Goal: Navigation & Orientation: Find specific page/section

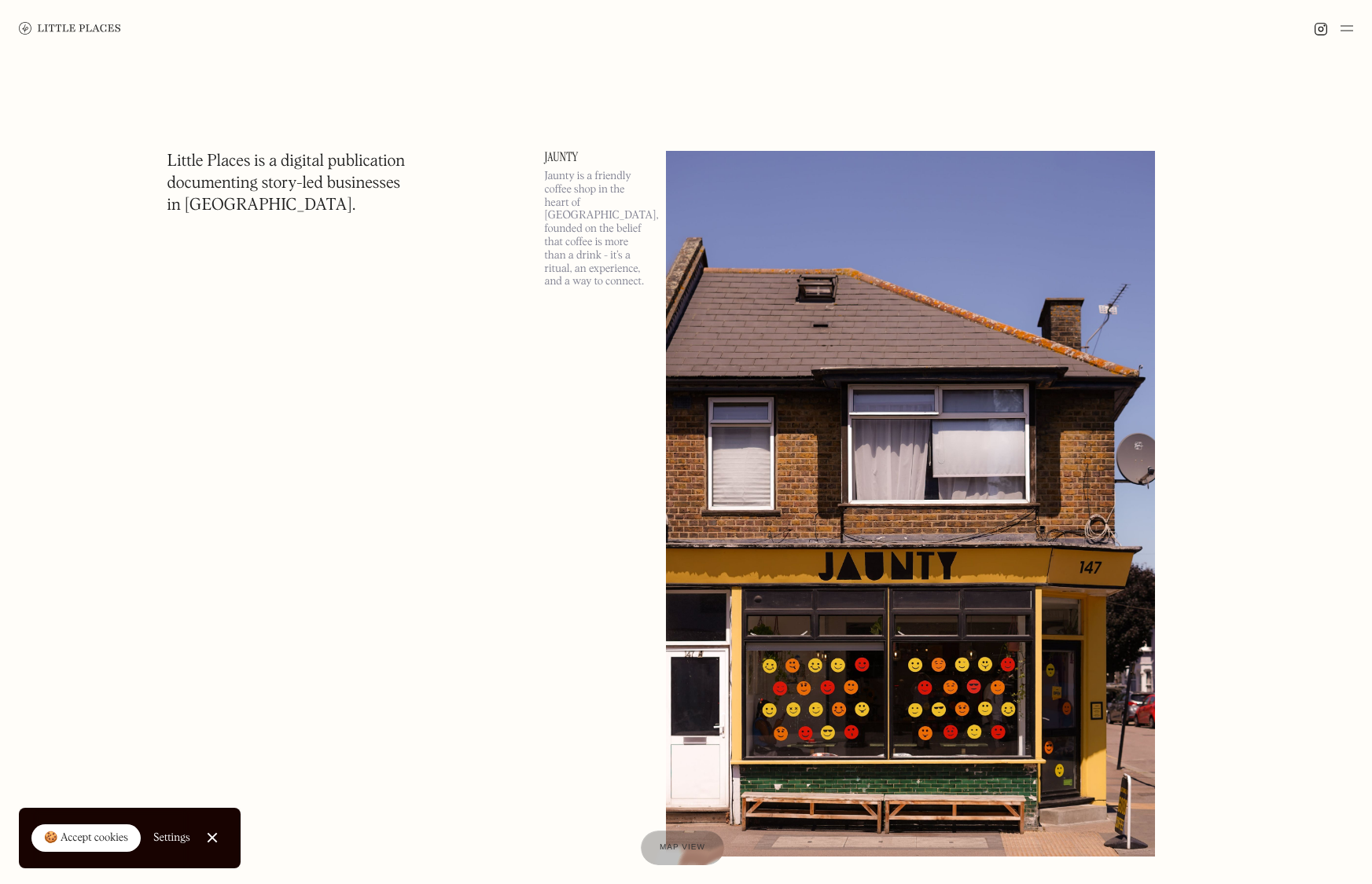
click at [51, 26] on img at bounding box center [70, 28] width 102 height 12
click at [1350, 29] on img at bounding box center [1347, 29] width 12 height 19
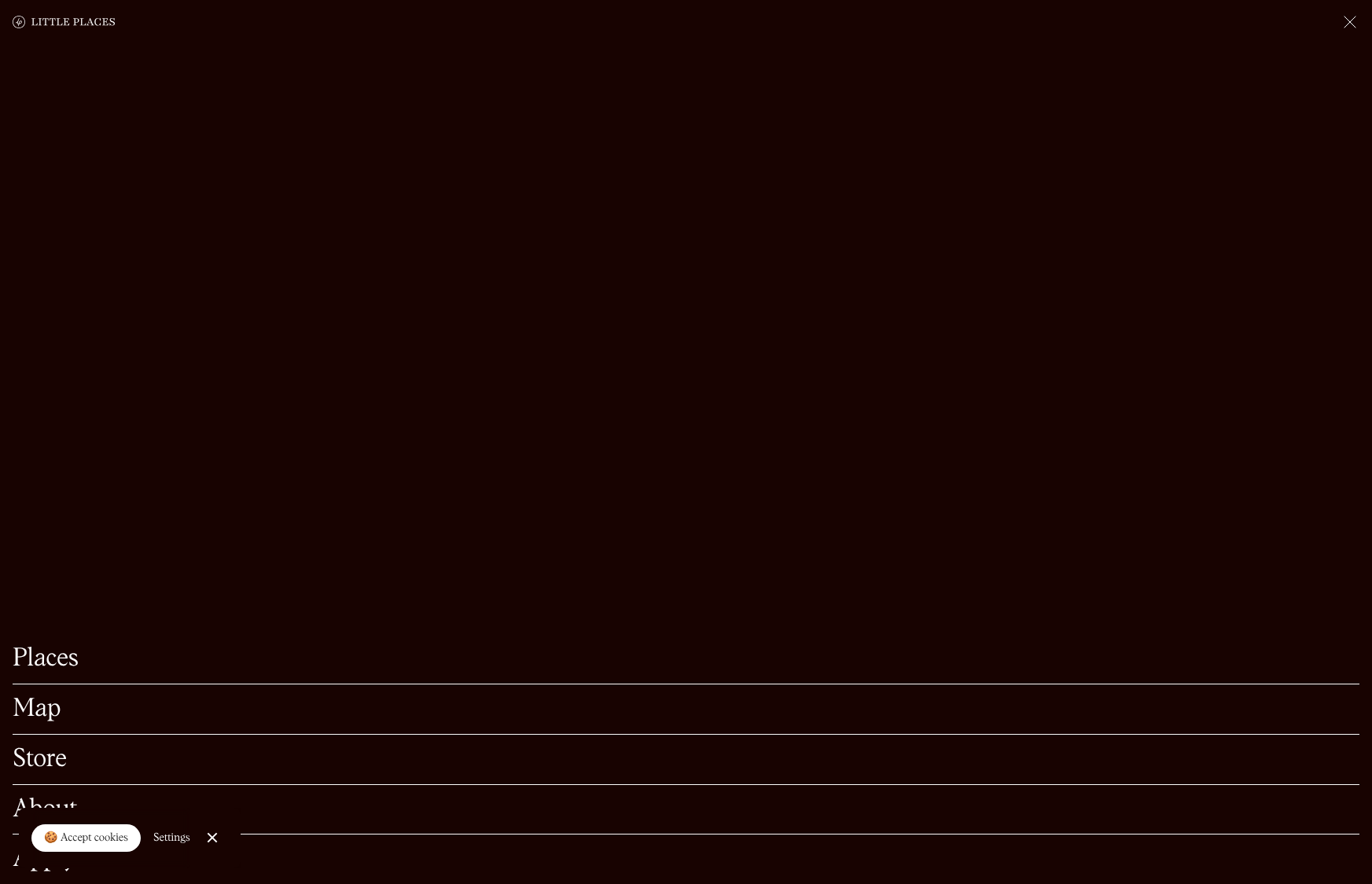
scroll to position [131, 0]
click at [17, 748] on link "Store" at bounding box center [685, 760] width 1347 height 24
click at [92, 840] on div "🍪 Accept cookies" at bounding box center [86, 839] width 84 height 16
click at [43, 848] on link "Apply" at bounding box center [685, 860] width 1347 height 24
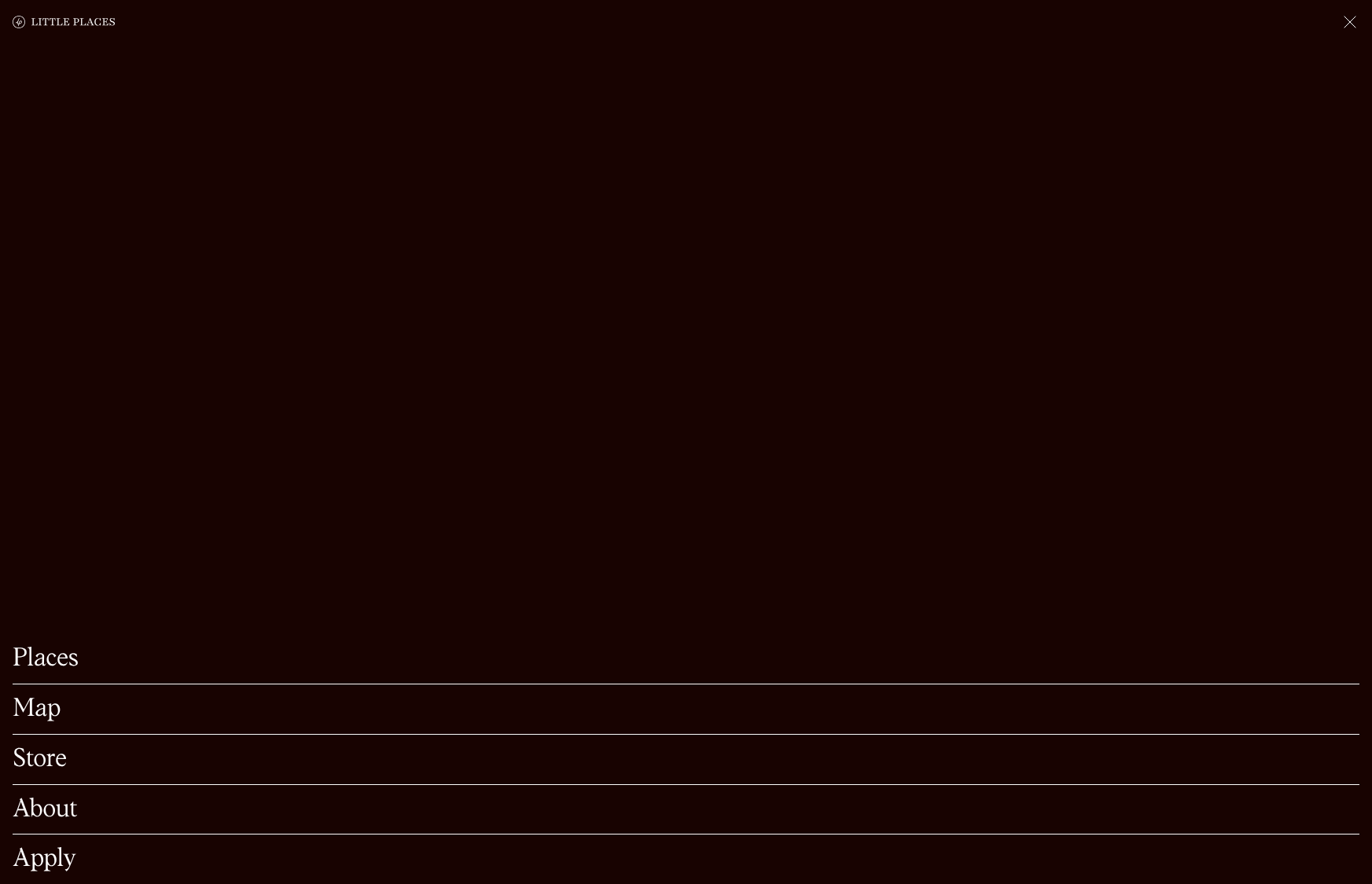
click at [36, 798] on link "About" at bounding box center [685, 810] width 1347 height 24
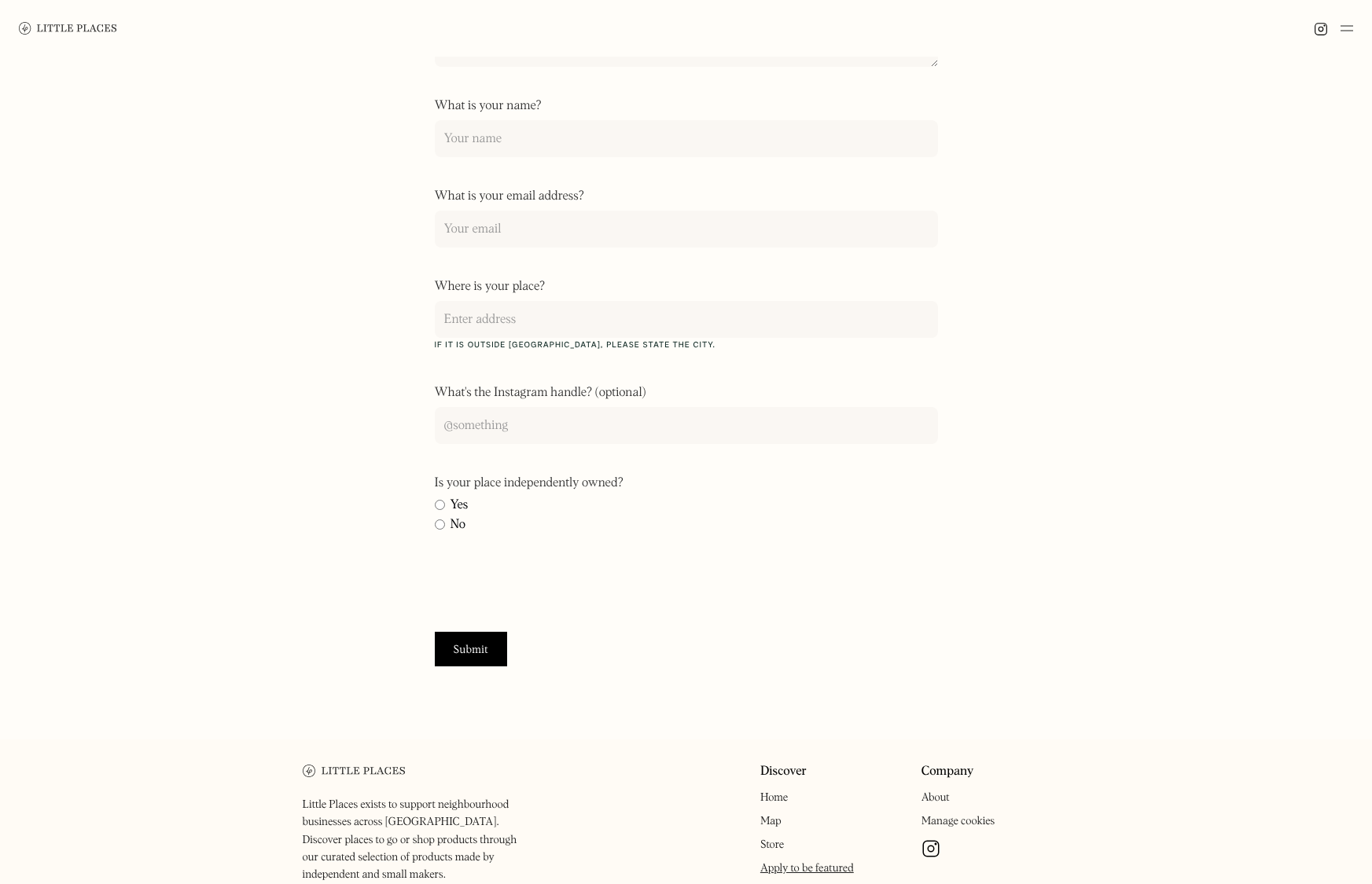
scroll to position [415, 0]
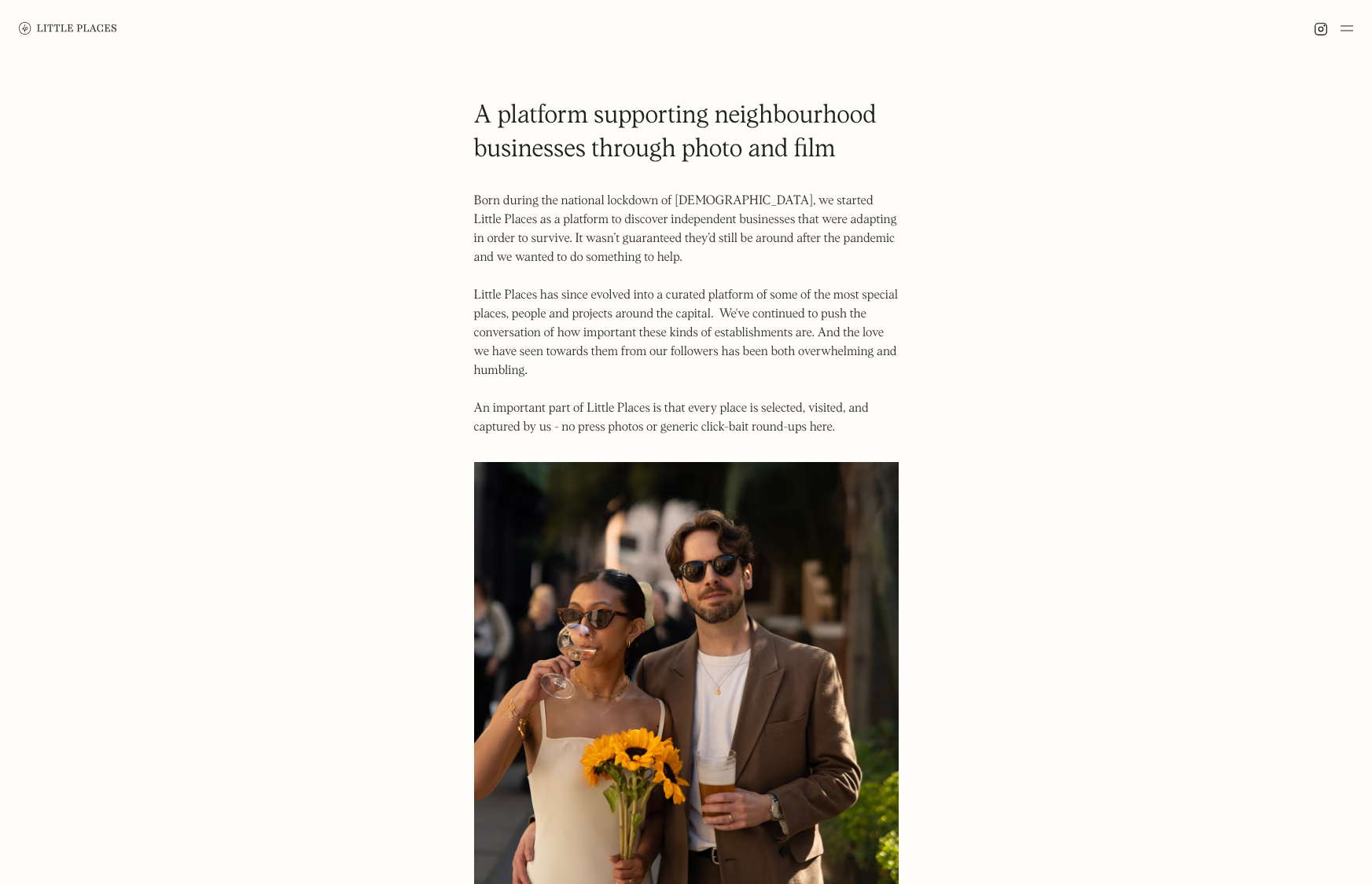
click at [1347, 29] on img at bounding box center [1347, 29] width 12 height 19
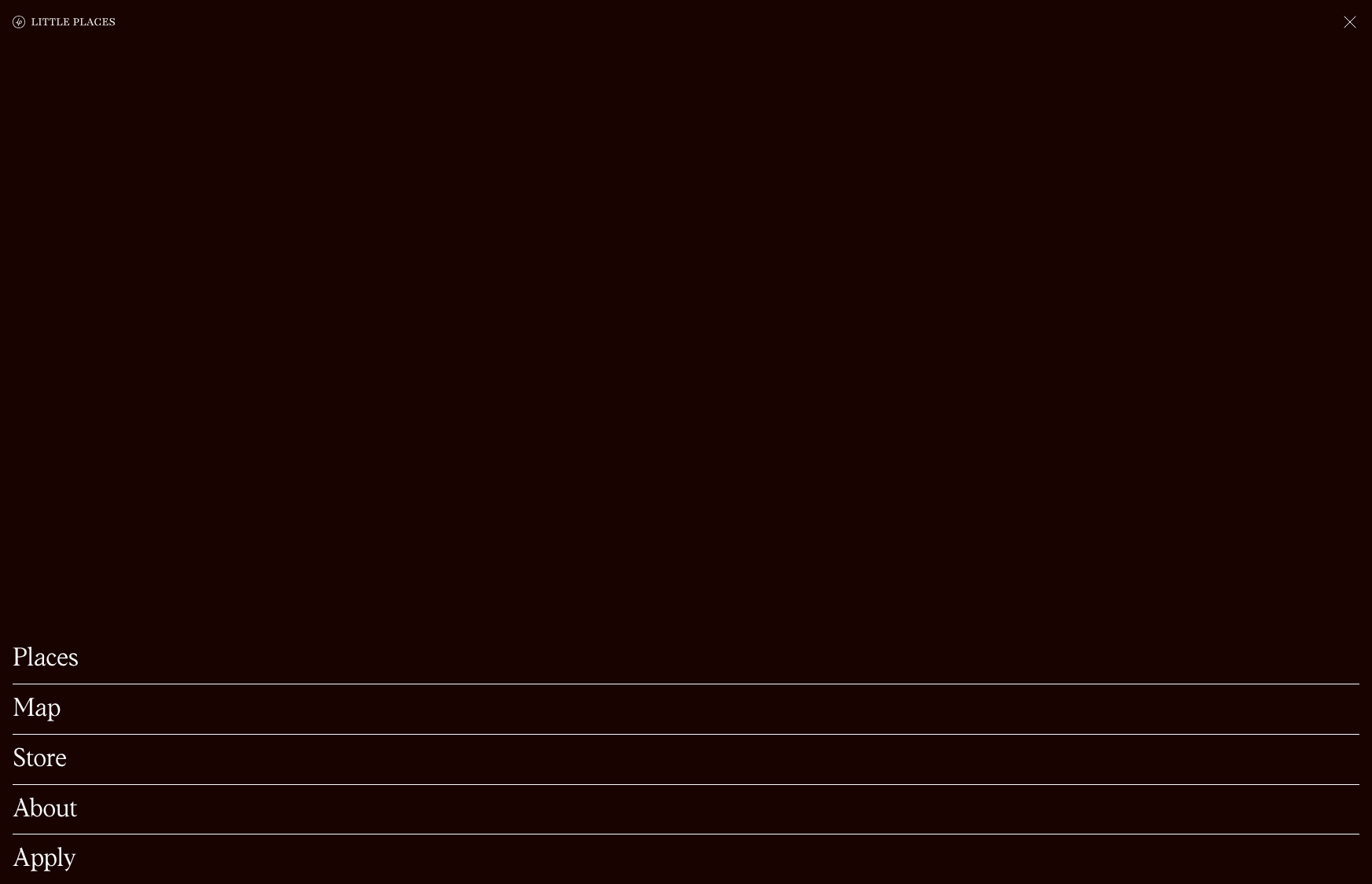
click at [33, 685] on div "Map" at bounding box center [685, 710] width 1347 height 50
click at [29, 697] on link "Map" at bounding box center [685, 709] width 1347 height 24
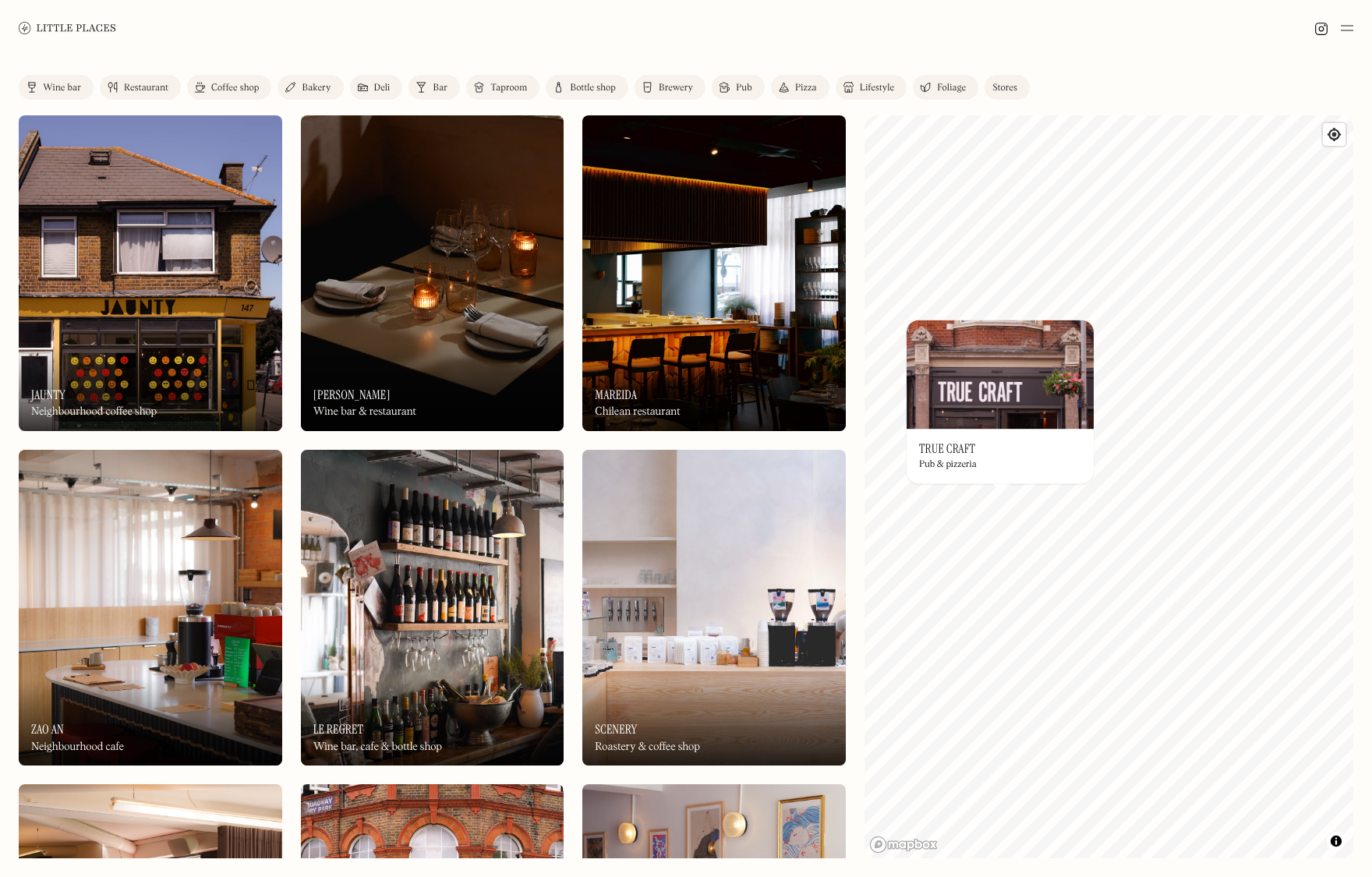
click at [999, 400] on img at bounding box center [1000, 374] width 187 height 109
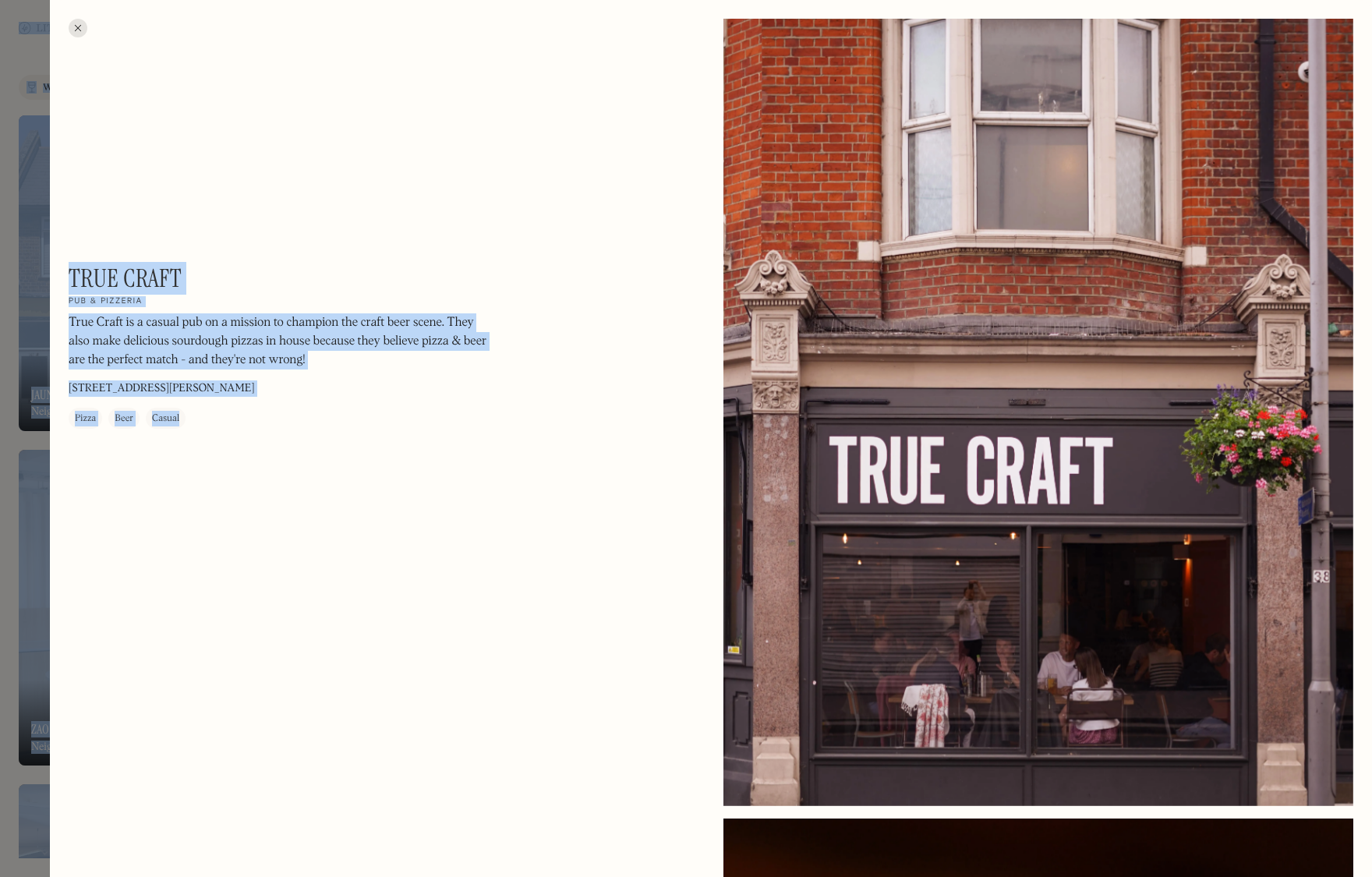
drag, startPoint x: 971, startPoint y: 601, endPoint x: -371, endPoint y: 1, distance: 1470.0
click at [0, 1] on html "Places Map Store About Apply 🍪 Accept cookies Settings Close Cookie Popup Close…" at bounding box center [686, 438] width 1372 height 877
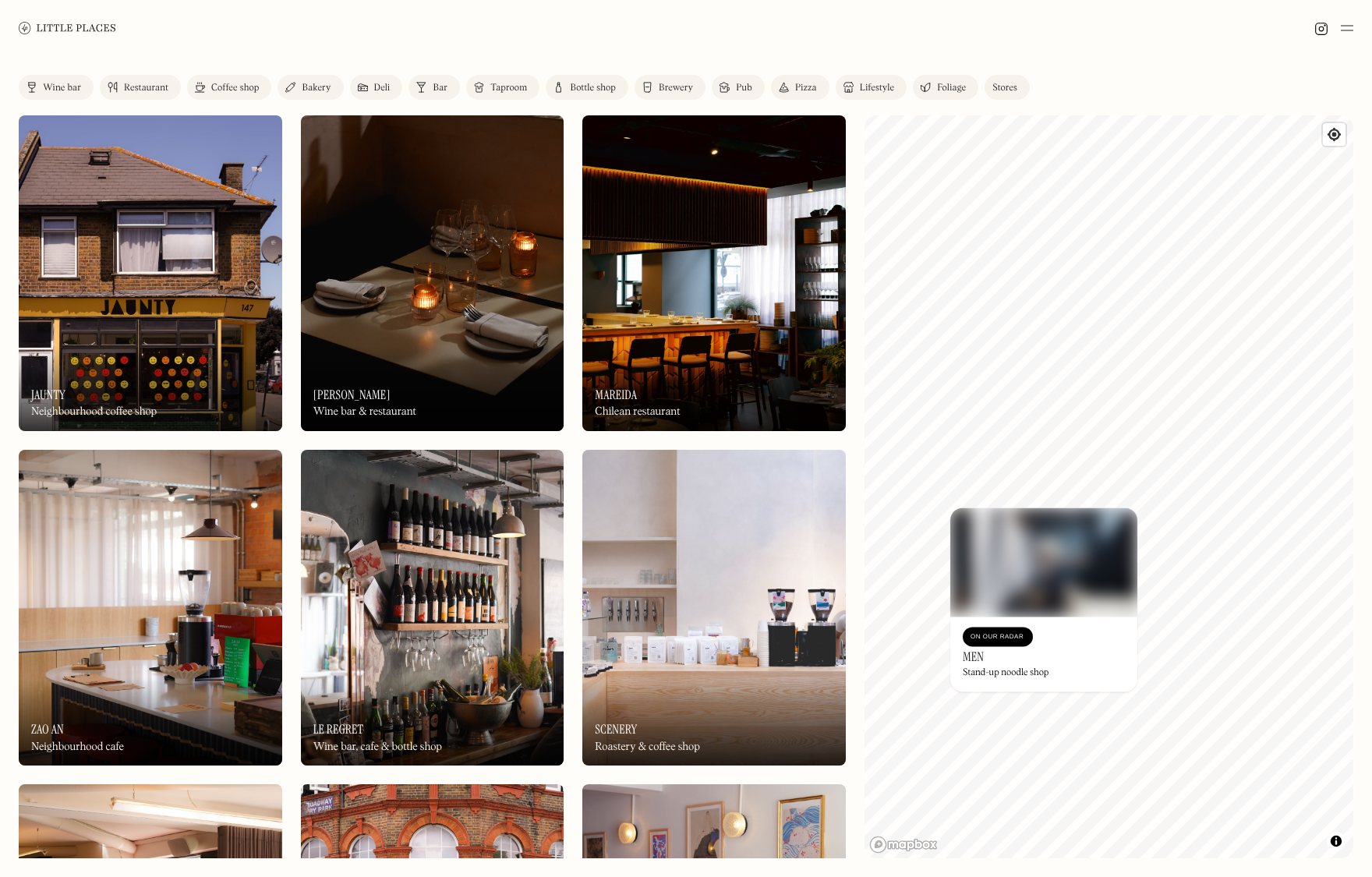
click at [131, 46] on div at bounding box center [686, 28] width 1372 height 56
